Goal: Contribute content: Add original content to the website for others to see

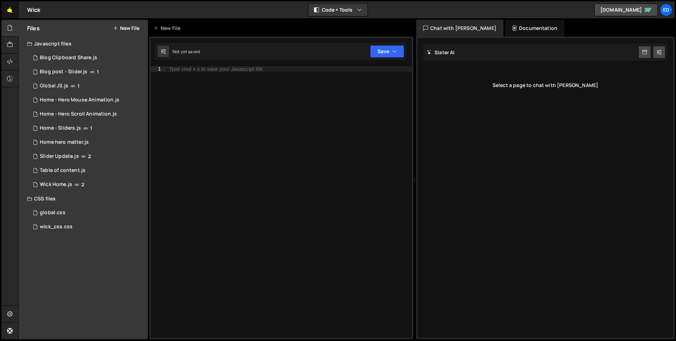
click at [18, 4] on link "🤙" at bounding box center [9, 9] width 17 height 17
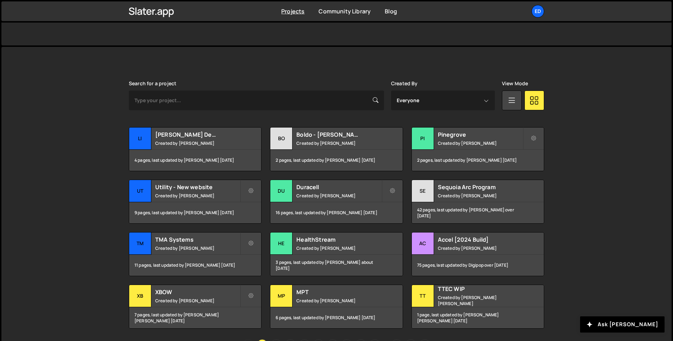
scroll to position [159, 0]
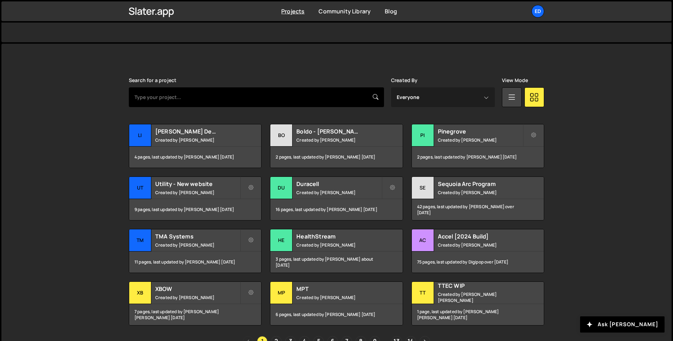
click at [273, 96] on input "text" at bounding box center [256, 97] width 255 height 20
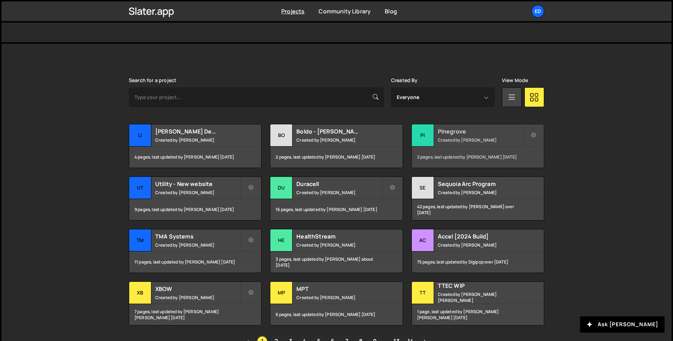
click at [462, 150] on div "2 pages, last updated by Felix Gonzalo 14 days ago" at bounding box center [478, 156] width 132 height 21
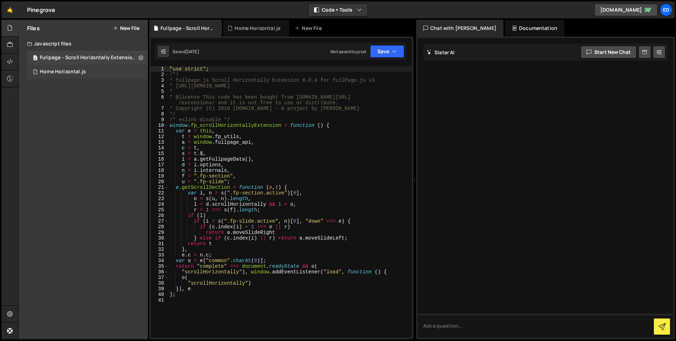
click at [74, 73] on div "Home Horizontal.js" at bounding box center [63, 72] width 46 height 6
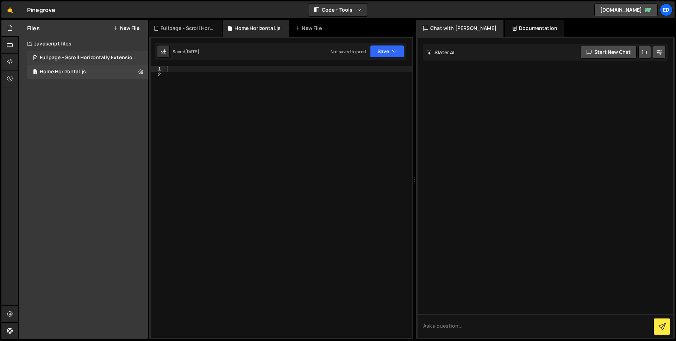
click at [73, 59] on div "Fullpage - Scroll Horizontally Extension.js" at bounding box center [88, 58] width 97 height 6
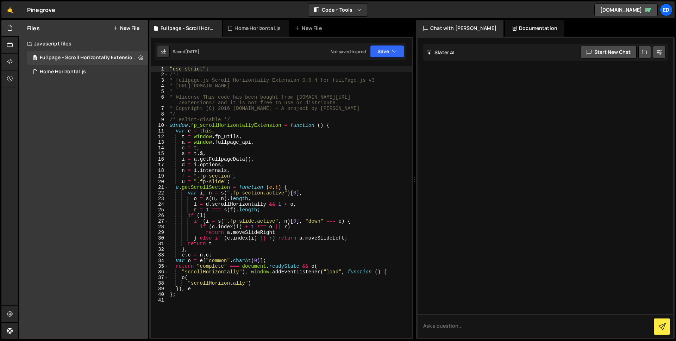
click at [129, 27] on button "New File" at bounding box center [126, 28] width 26 height 6
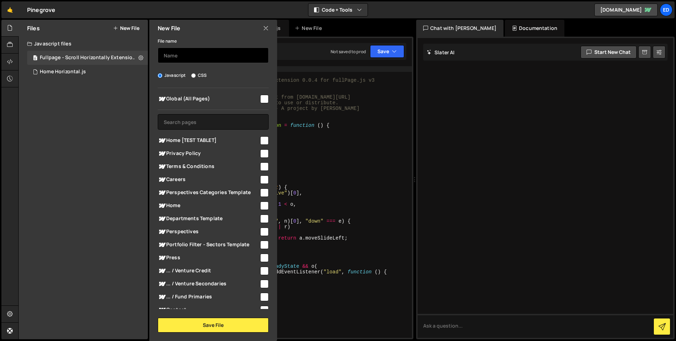
click at [195, 54] on input "text" at bounding box center [213, 55] width 111 height 15
type input "F"
type input "Full"
click at [266, 28] on icon at bounding box center [266, 28] width 6 height 8
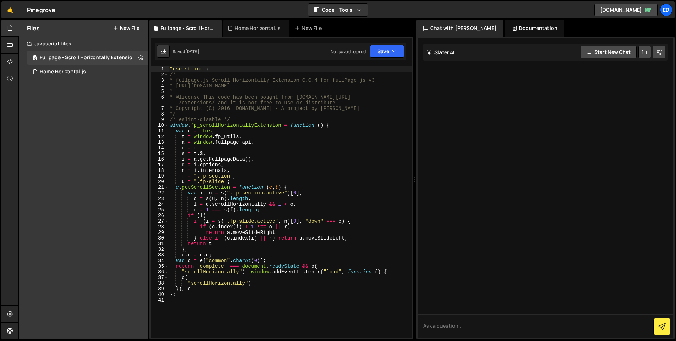
click at [135, 31] on button "New File" at bounding box center [126, 28] width 26 height 6
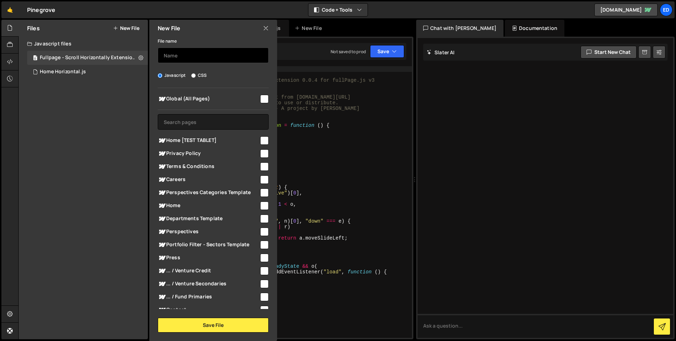
click at [180, 48] on input "text" at bounding box center [213, 55] width 111 height 15
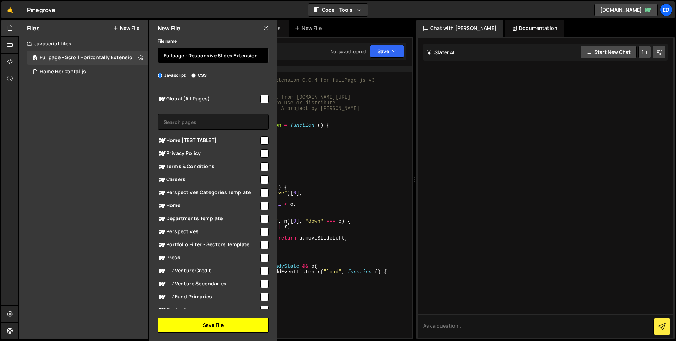
type input "Fullpage - Responsive Slides Extension"
click at [200, 329] on button "Save File" at bounding box center [213, 325] width 111 height 15
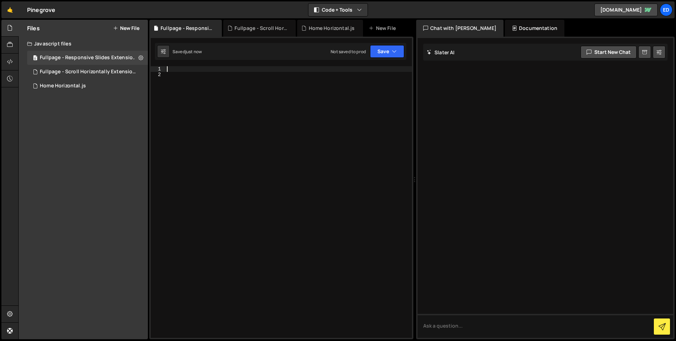
click at [180, 67] on div at bounding box center [288, 207] width 246 height 283
paste textarea
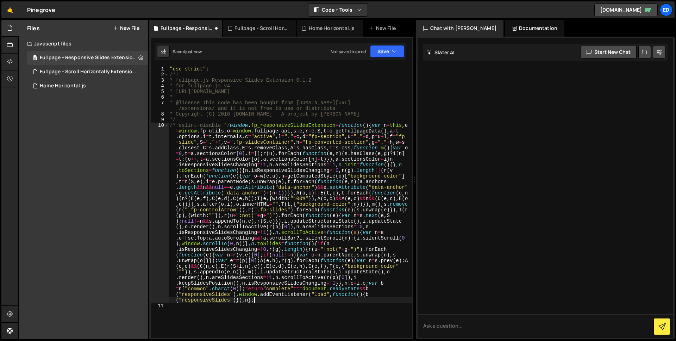
type textarea "/* eslint-disable */"
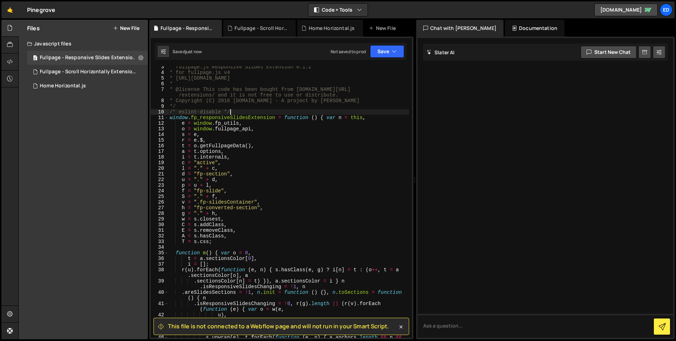
scroll to position [26, 0]
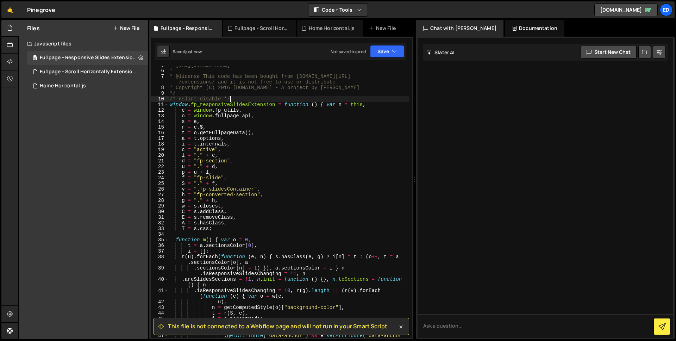
click at [401, 328] on icon at bounding box center [400, 326] width 7 height 7
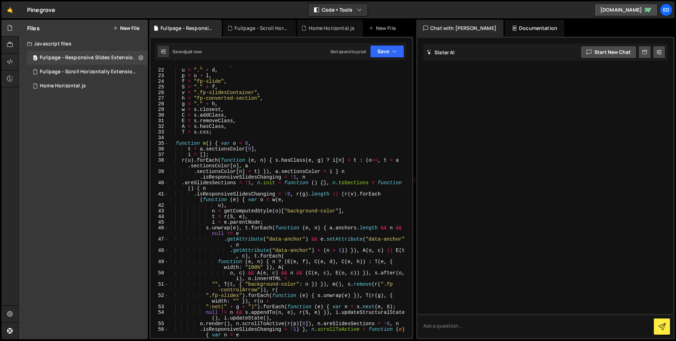
scroll to position [0, 0]
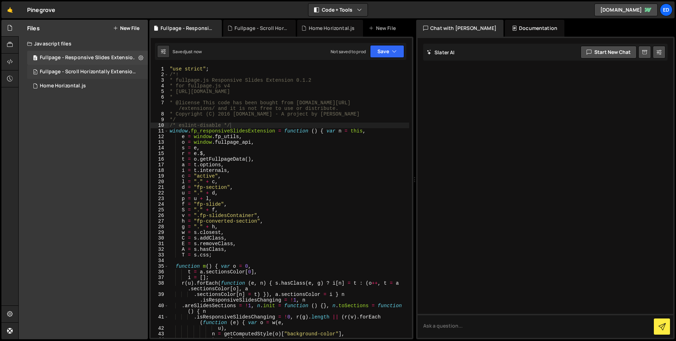
click at [96, 75] on div "0 Fullpage - Scroll Horizontally Extension.js 0" at bounding box center [88, 72] width 123 height 14
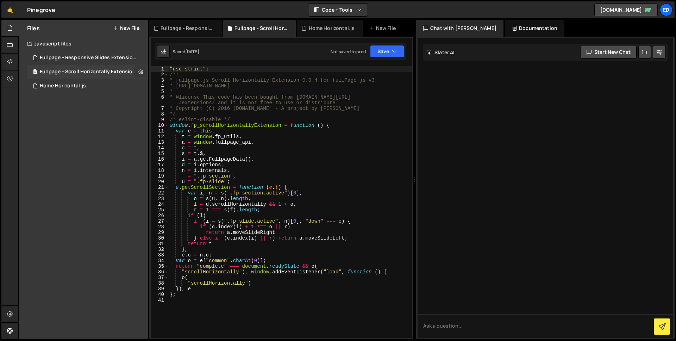
click at [143, 73] on icon at bounding box center [140, 71] width 5 height 7
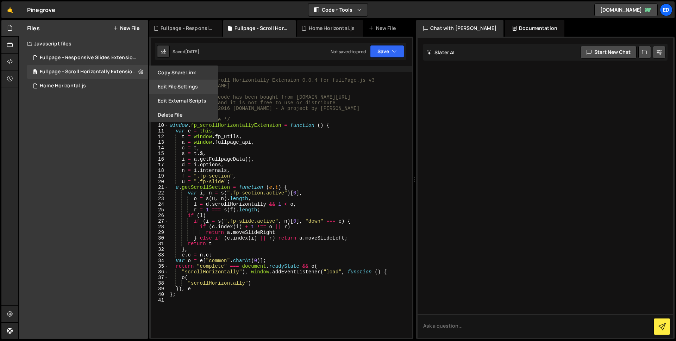
click at [178, 87] on button "Edit File Settings" at bounding box center [183, 87] width 69 height 14
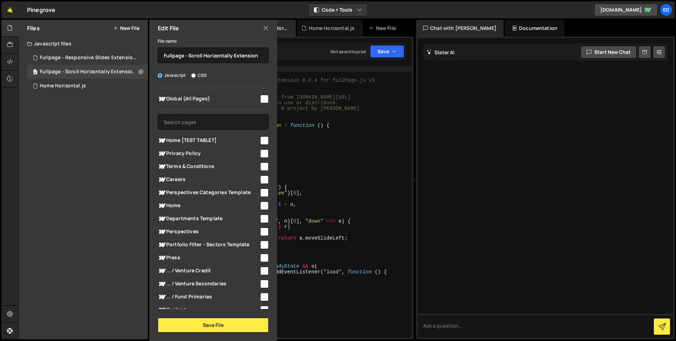
click at [264, 29] on icon at bounding box center [266, 28] width 6 height 8
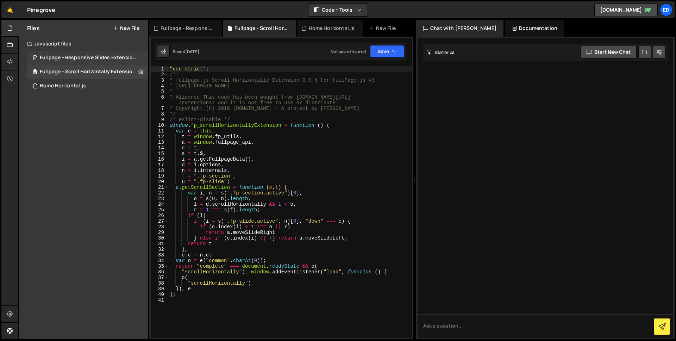
click at [117, 57] on div "Fullpage - Responsive Slides Extension.js" at bounding box center [88, 58] width 97 height 6
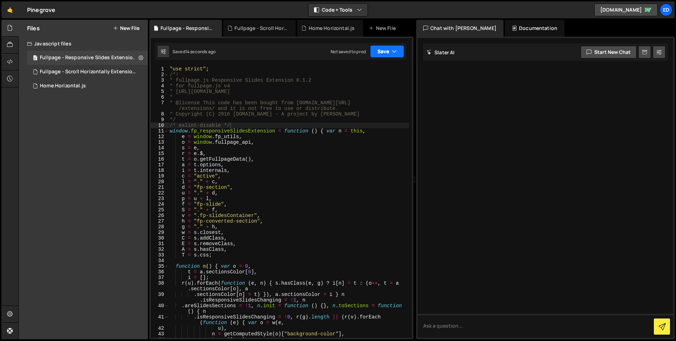
click at [399, 51] on button "Save" at bounding box center [387, 51] width 34 height 13
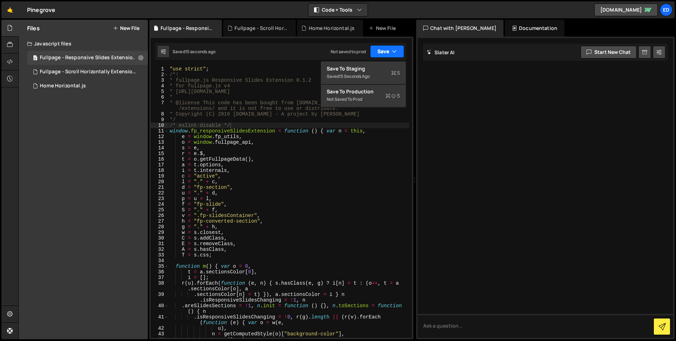
click at [397, 50] on button "Save" at bounding box center [387, 51] width 34 height 13
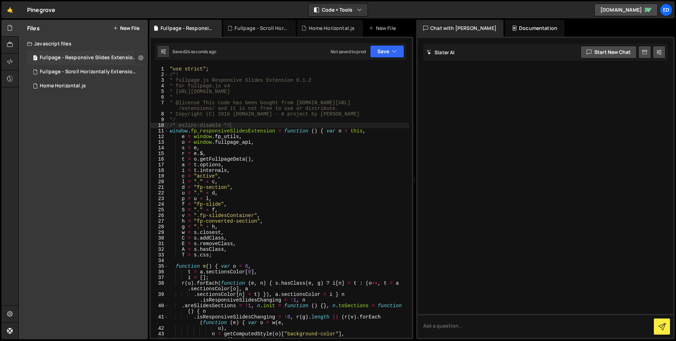
click at [142, 58] on icon at bounding box center [140, 57] width 5 height 7
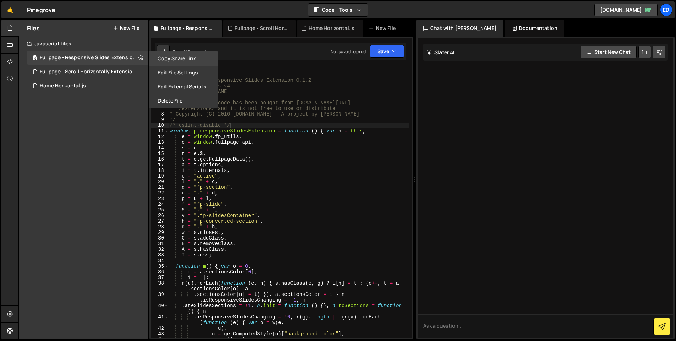
click at [168, 58] on button "Copy share link" at bounding box center [183, 58] width 69 height 14
